Goal: Task Accomplishment & Management: Manage account settings

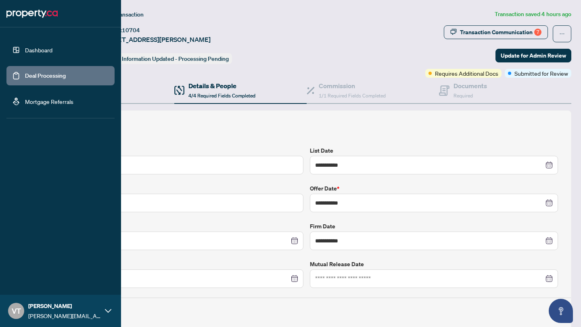
click at [25, 51] on link "Dashboard" at bounding box center [38, 49] width 27 height 7
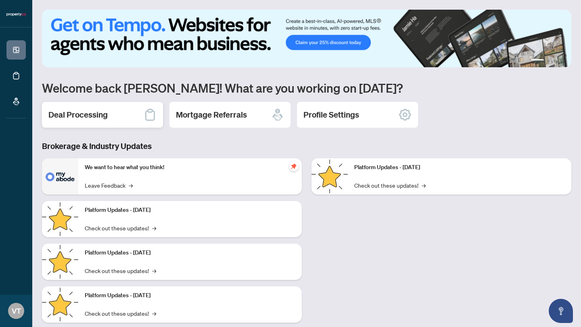
click at [105, 115] on h2 "Deal Processing" at bounding box center [77, 114] width 59 height 11
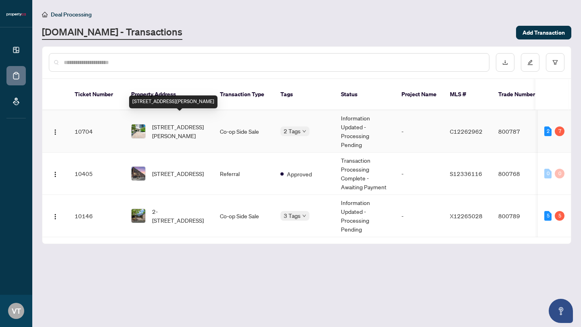
click at [160, 123] on span "[STREET_ADDRESS][PERSON_NAME]" at bounding box center [179, 132] width 55 height 18
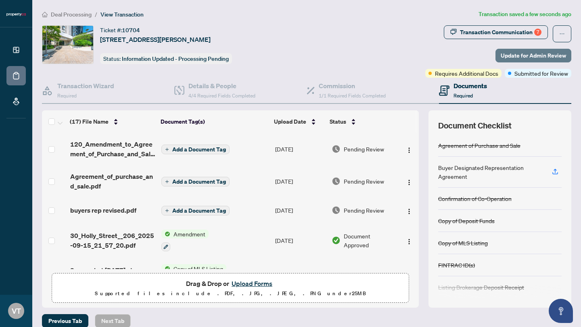
click at [517, 54] on span "Update for Admin Review" at bounding box center [532, 55] width 65 height 13
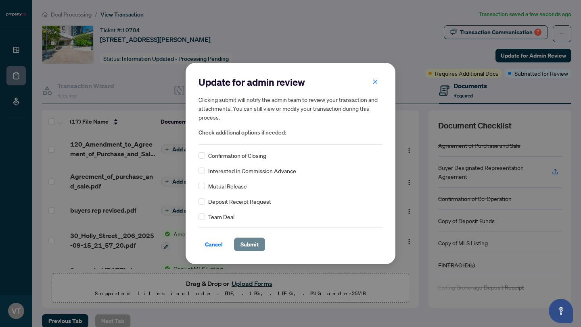
click at [249, 246] on span "Submit" at bounding box center [249, 244] width 18 height 13
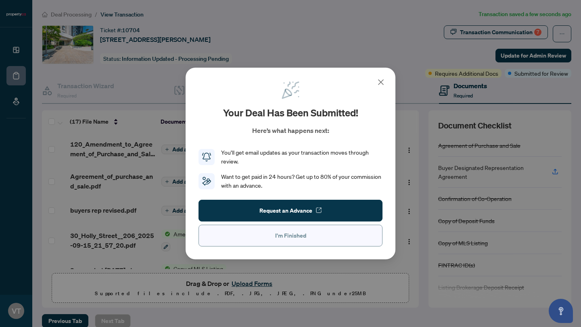
click at [272, 235] on button "I'm Finished" at bounding box center [290, 236] width 184 height 22
